Goal: Task Accomplishment & Management: Use online tool/utility

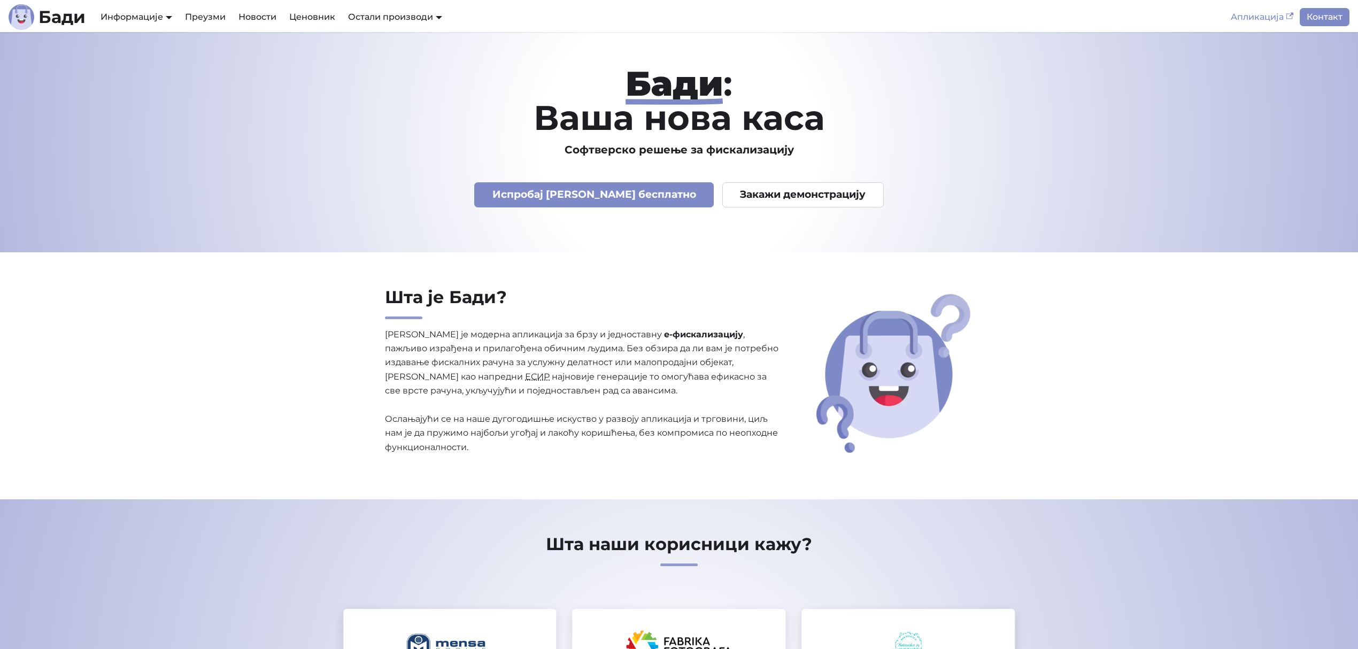
click at [1260, 15] on link "Апликација" at bounding box center [1262, 17] width 75 height 18
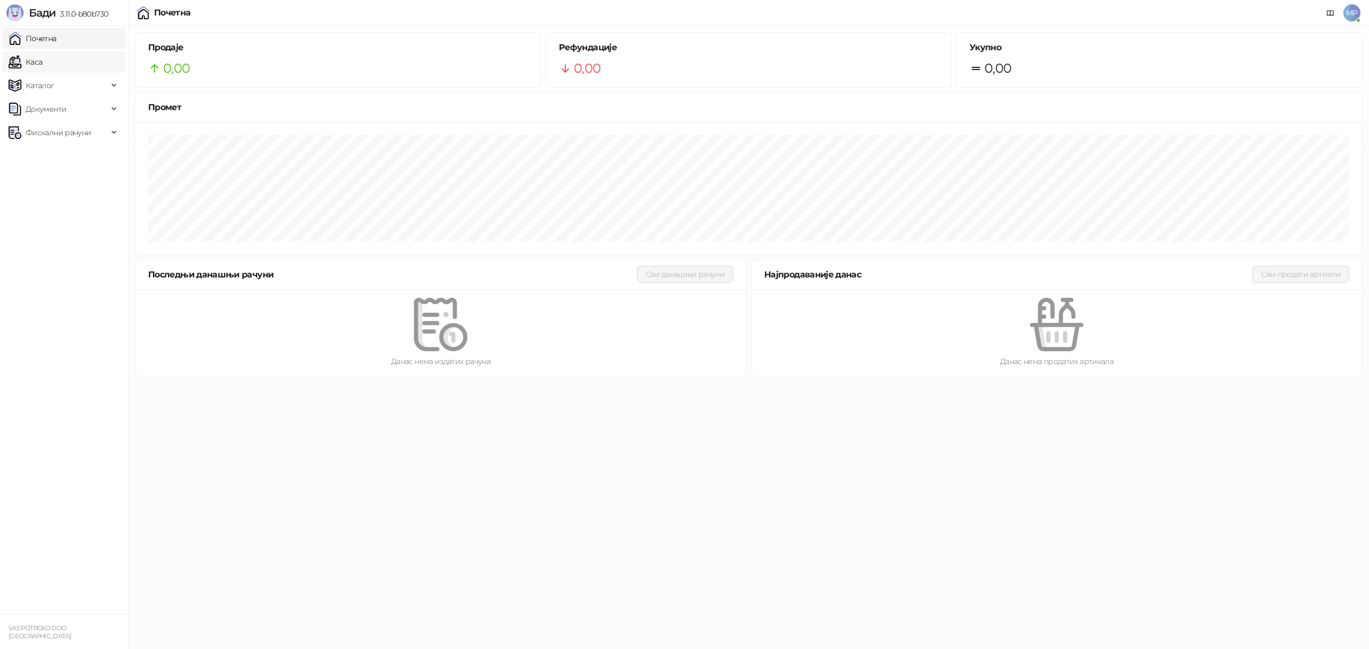
click at [42, 60] on link "Каса" at bounding box center [26, 61] width 34 height 21
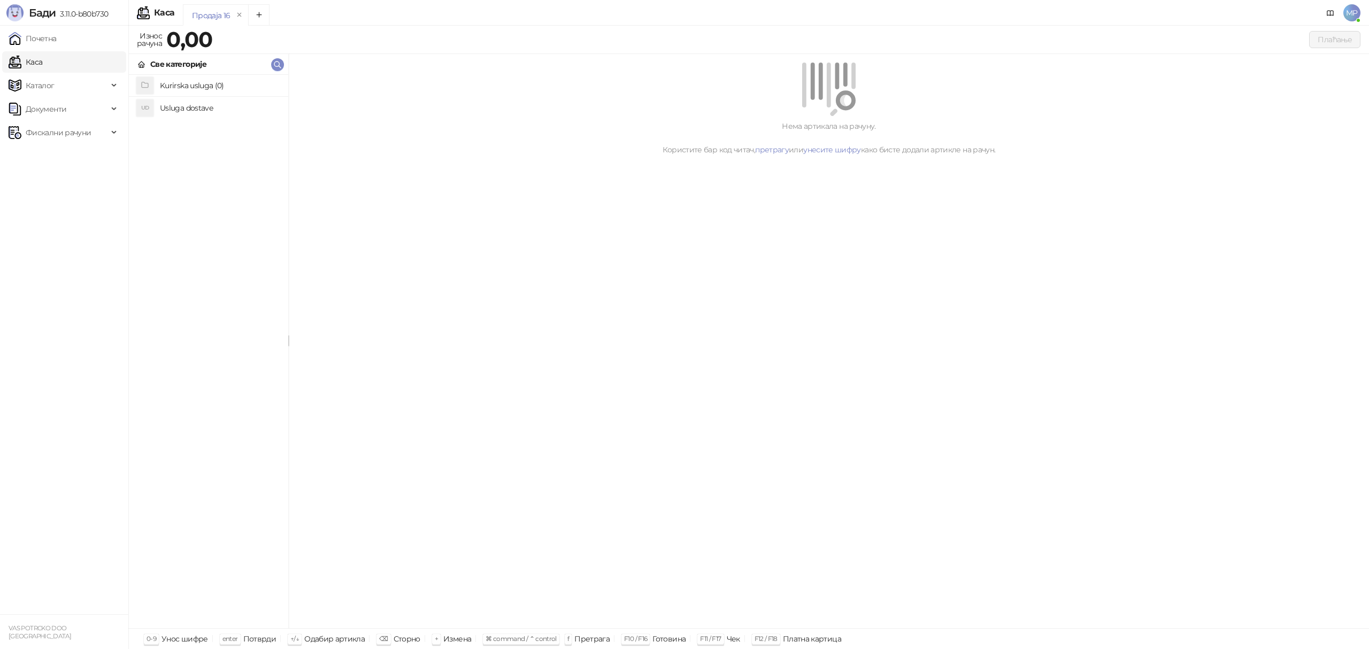
click at [199, 110] on h4 "Usluga dostave" at bounding box center [220, 107] width 120 height 17
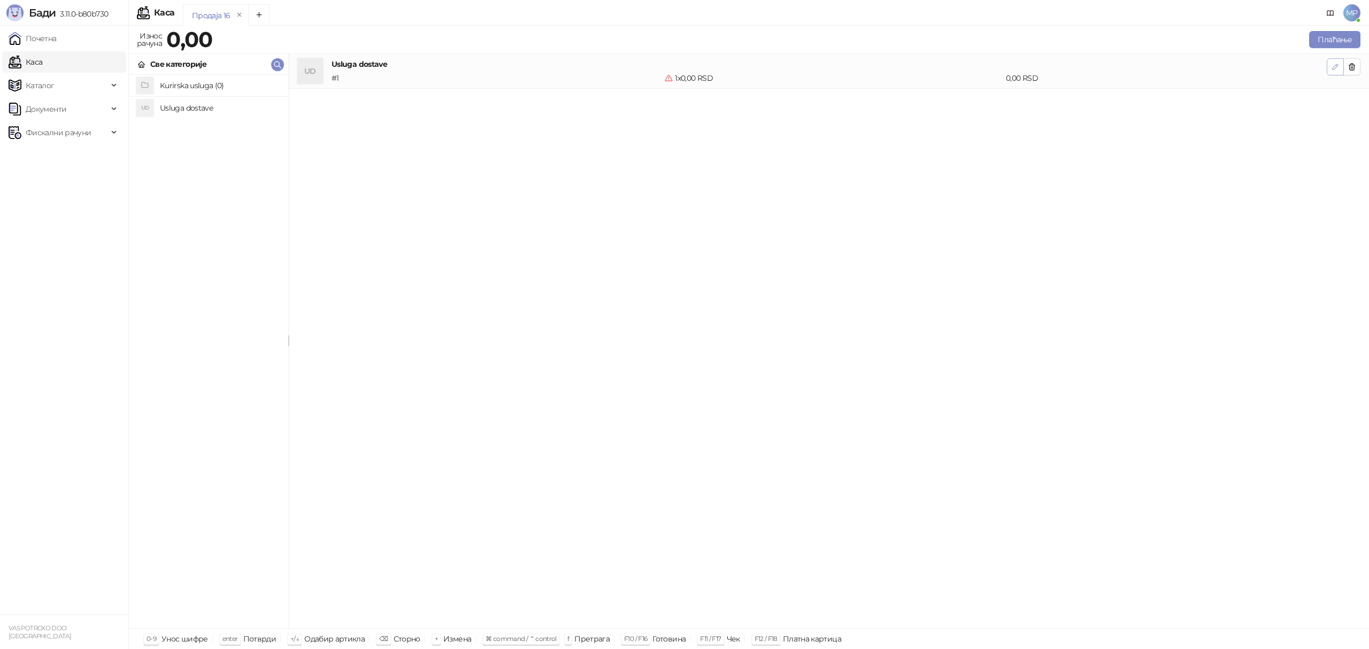
drag, startPoint x: 1333, startPoint y: 76, endPoint x: 1329, endPoint y: 67, distance: 10.0
click at [1333, 74] on li "UD Usluga dostave # 1 1 x 0,00 RSD 0,00 RSD" at bounding box center [829, 71] width 1080 height 35
click at [1329, 67] on button "button" at bounding box center [1335, 66] width 17 height 17
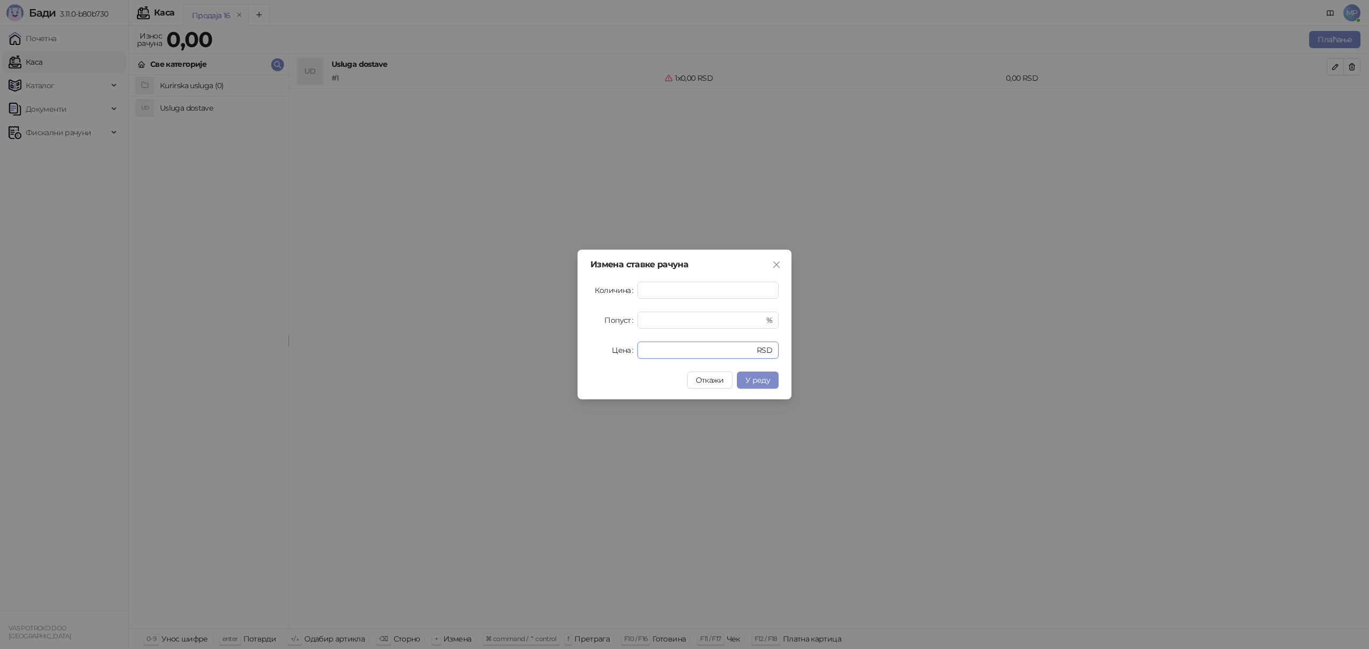
drag, startPoint x: 653, startPoint y: 347, endPoint x: 614, endPoint y: 347, distance: 39.0
click at [614, 347] on div "Цена * RSD" at bounding box center [684, 350] width 188 height 17
type input "****"
click at [764, 377] on span "У реду" at bounding box center [757, 380] width 25 height 10
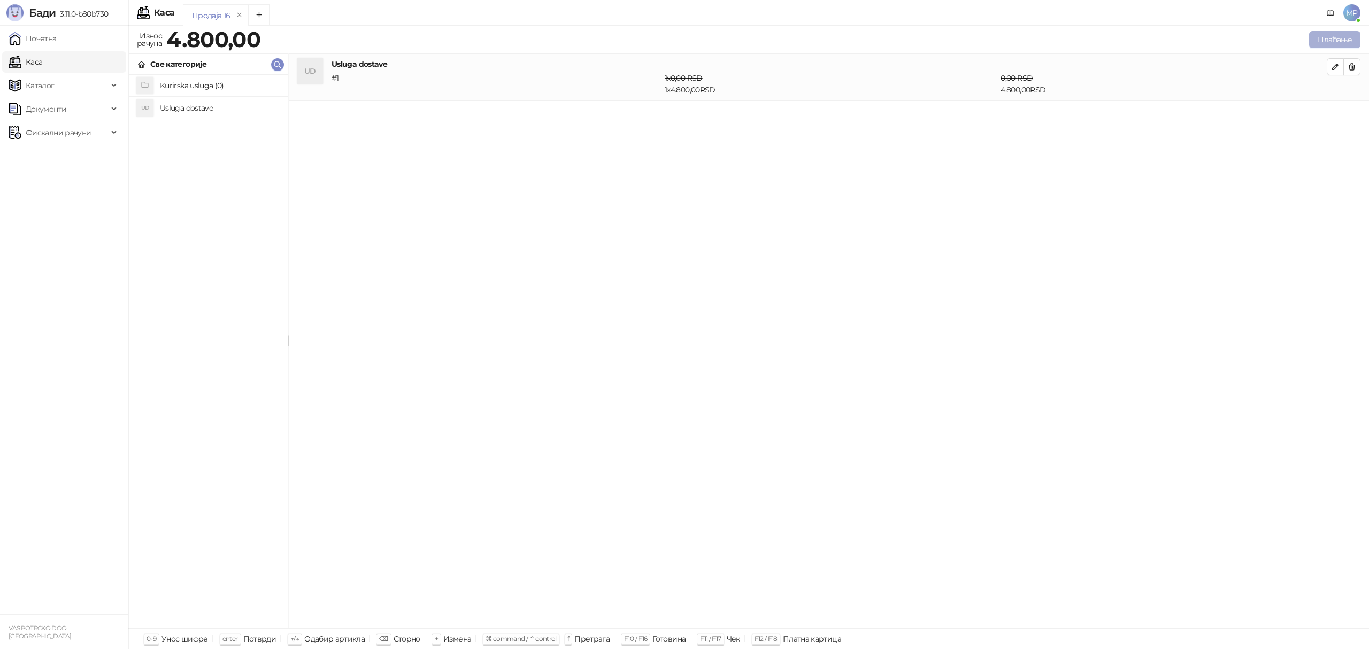
click at [1327, 36] on button "Плаћање" at bounding box center [1334, 39] width 51 height 17
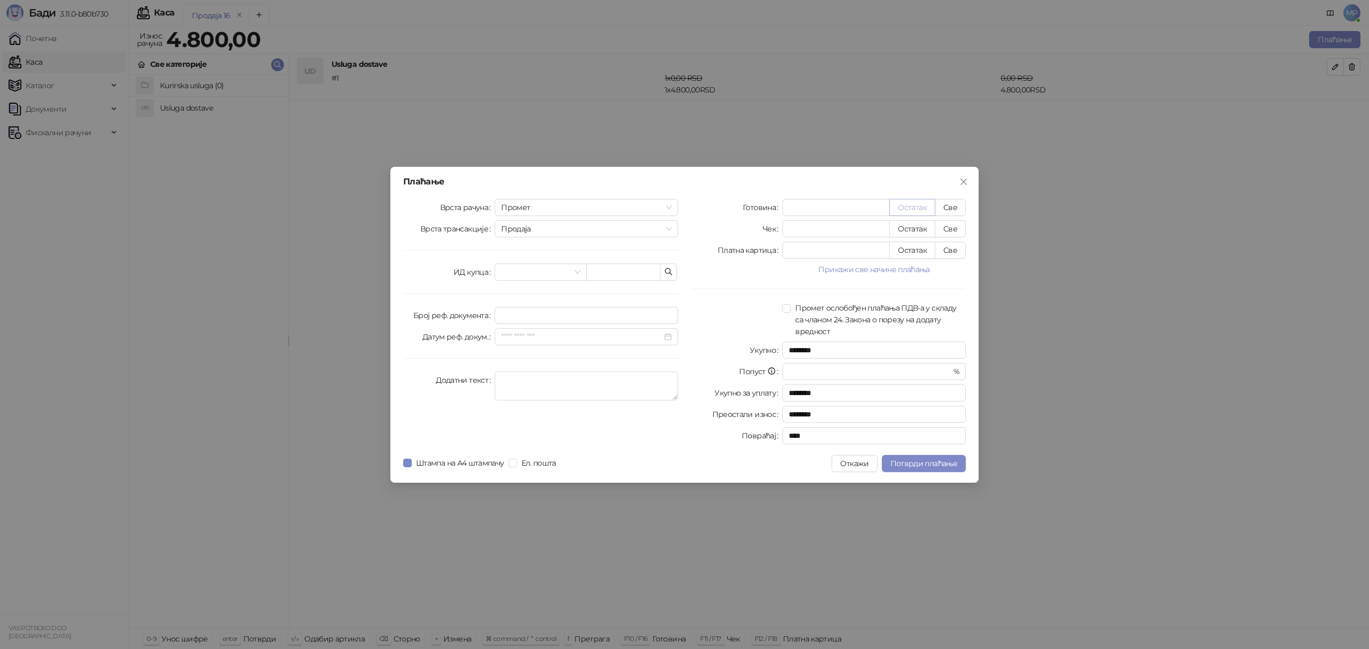
click at [925, 203] on button "Остатак" at bounding box center [912, 207] width 46 height 17
type input "****"
click at [514, 271] on input "search" at bounding box center [535, 272] width 69 height 16
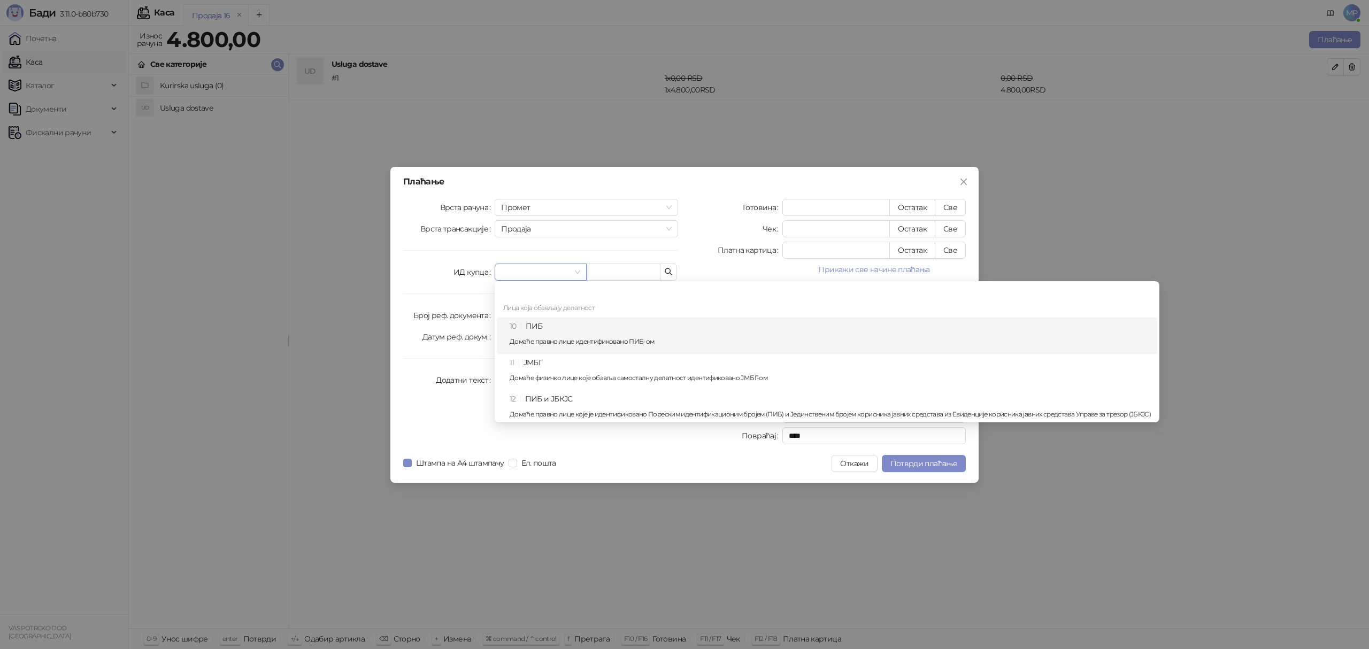
click at [535, 326] on div "10 ПИБ Домаће правно лице идентификовано ПИБ-ом" at bounding box center [830, 335] width 641 height 31
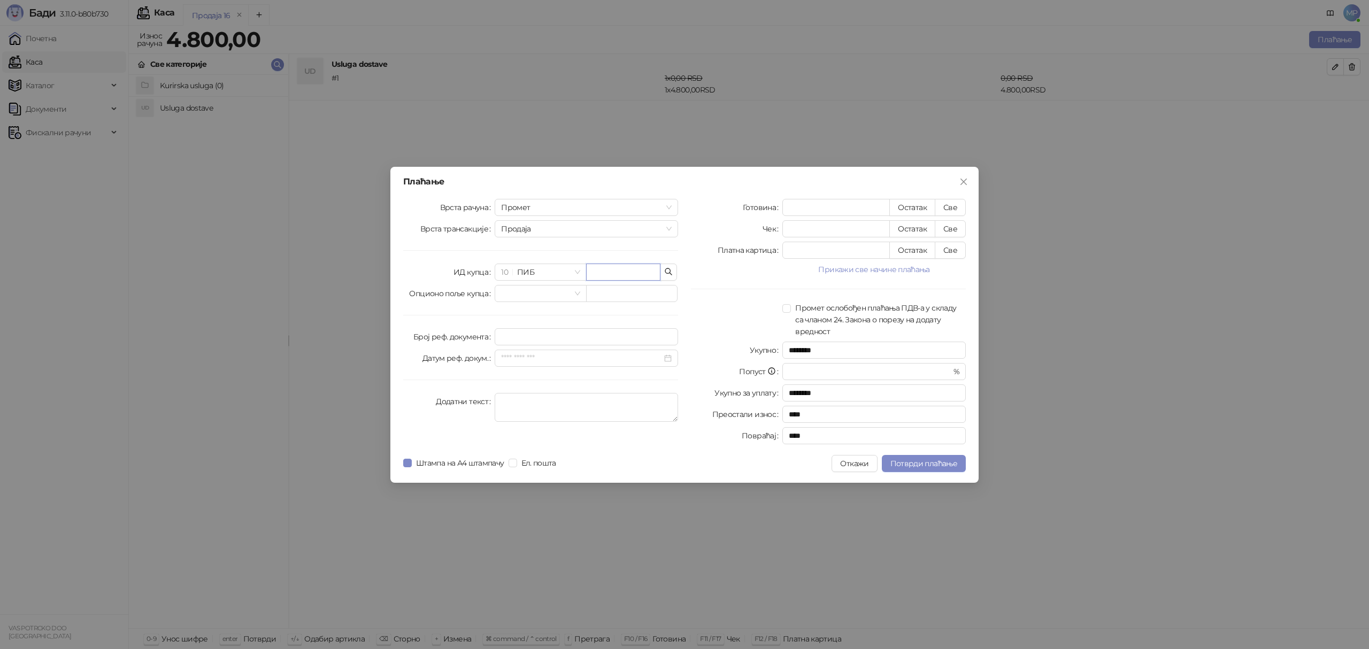
click at [612, 268] on input "text" at bounding box center [623, 272] width 74 height 17
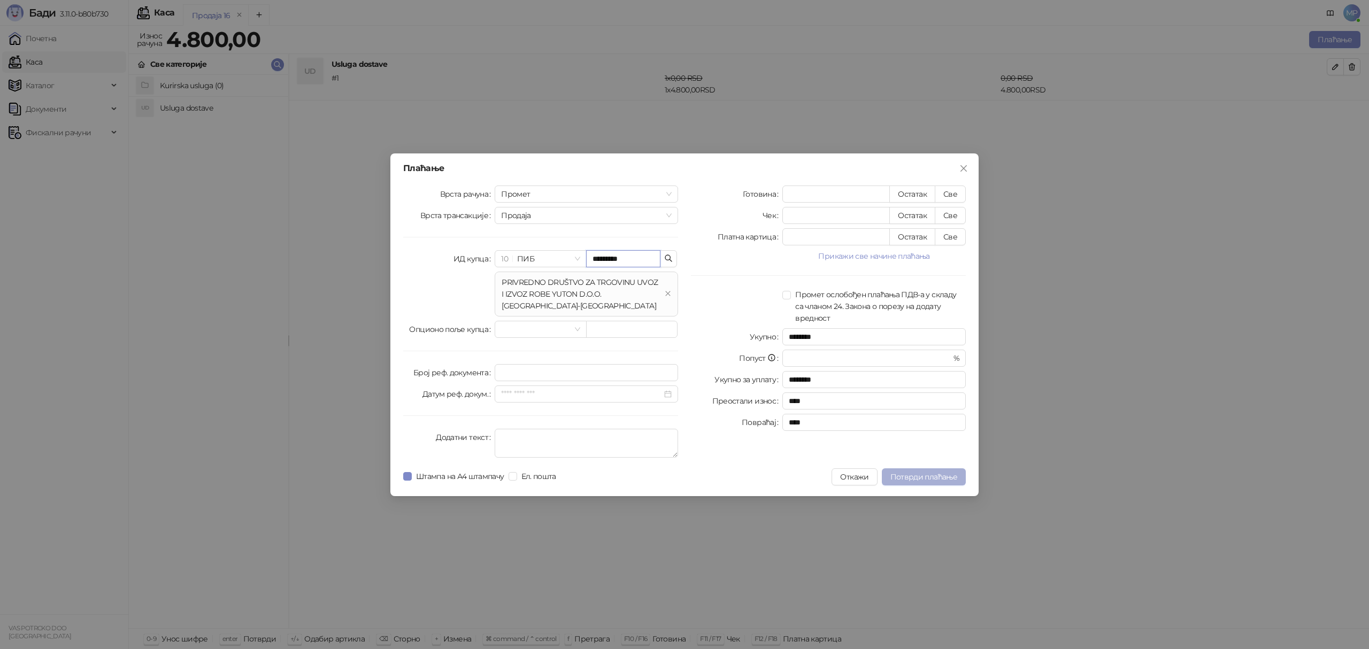
type input "*********"
click at [905, 473] on span "Потврди плаћање" at bounding box center [923, 477] width 67 height 10
